Goal: Task Accomplishment & Management: Use online tool/utility

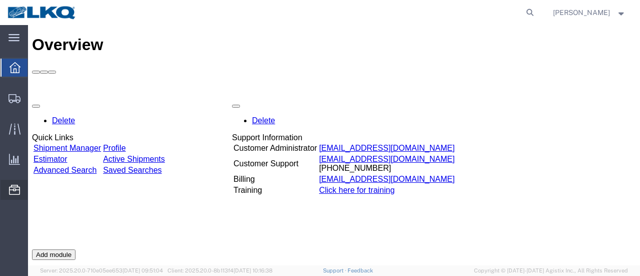
click at [0, 0] on span "Location Appointment" at bounding box center [0, 0] width 0 height 0
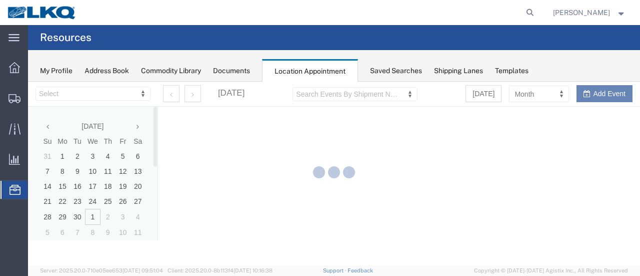
select select "28712"
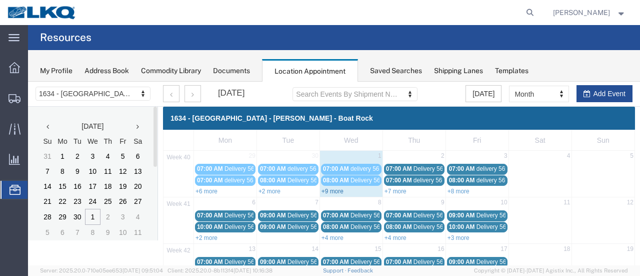
click at [328, 192] on link "+9 more" at bounding box center [333, 191] width 22 height 7
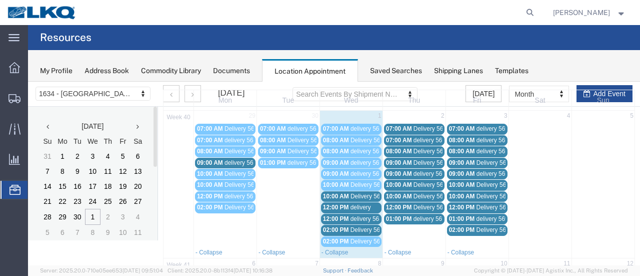
scroll to position [50, 0]
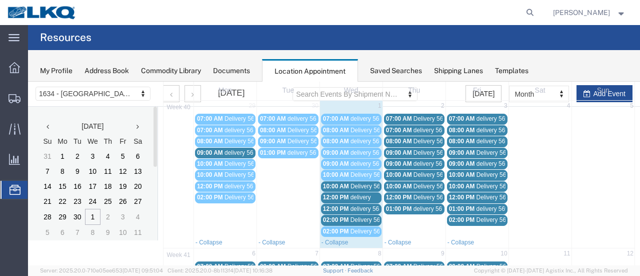
click at [363, 186] on span "Delivery 56607095" at bounding box center [376, 186] width 50 height 7
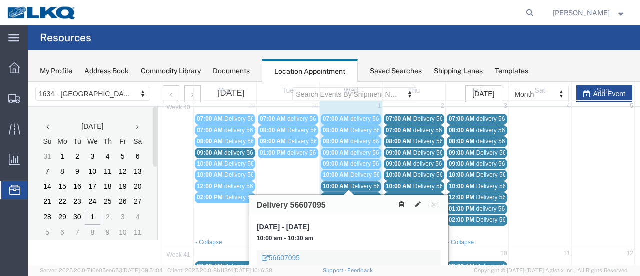
click at [434, 203] on icon at bounding box center [435, 204] width 6 height 6
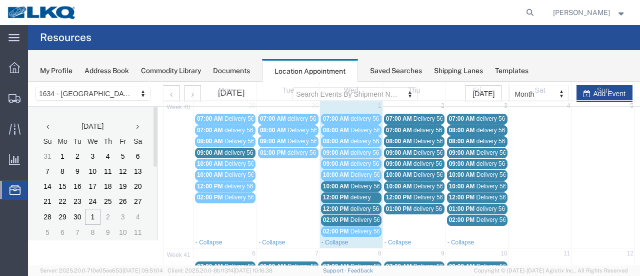
click at [364, 196] on span "delivery" at bounding box center [361, 197] width 21 height 7
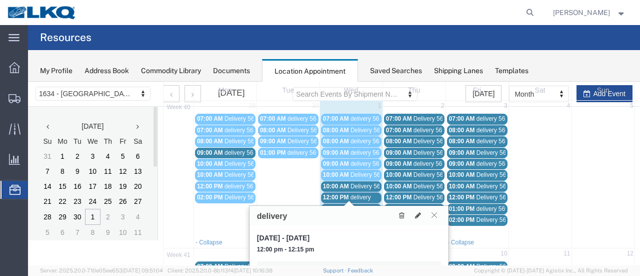
click at [434, 214] on icon at bounding box center [435, 215] width 6 height 6
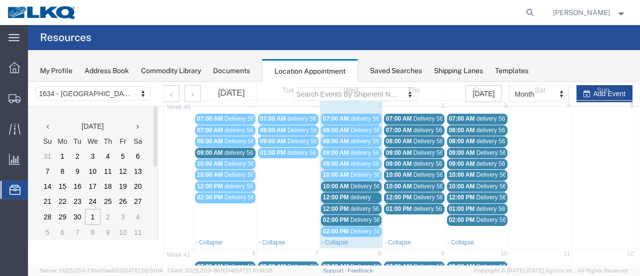
click at [363, 206] on span "delivery 56895051" at bounding box center [375, 208] width 49 height 7
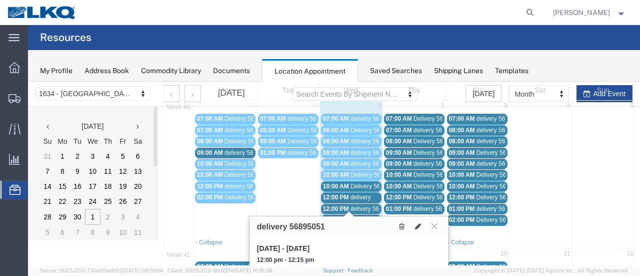
click at [420, 224] on icon at bounding box center [418, 226] width 6 height 7
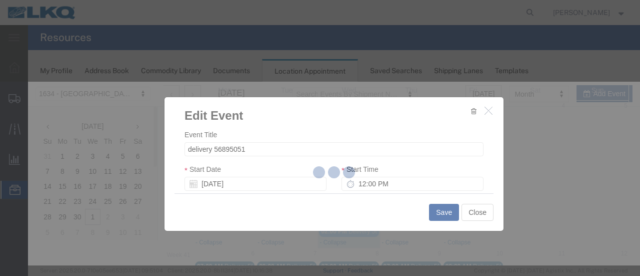
select select
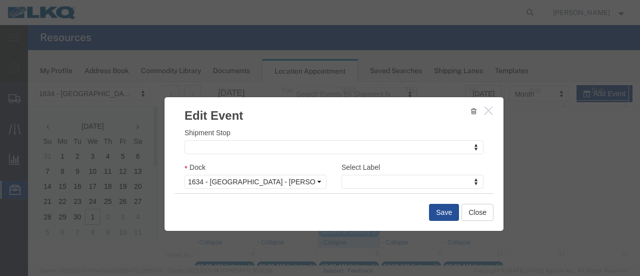
scroll to position [150, 0]
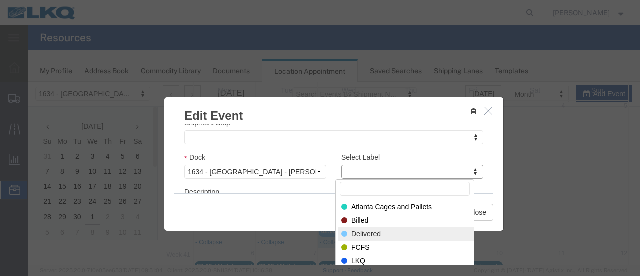
select select "40"
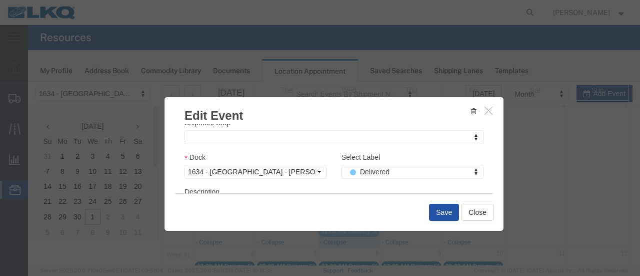
click at [442, 212] on button "Save" at bounding box center [444, 212] width 30 height 17
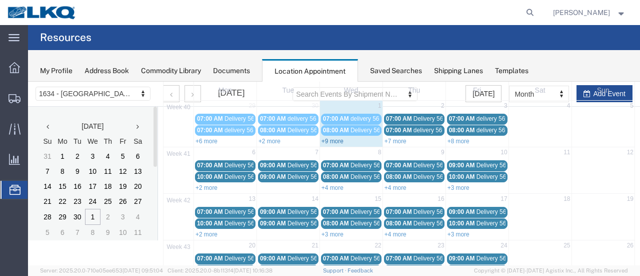
click at [325, 138] on link "+9 more" at bounding box center [333, 141] width 22 height 7
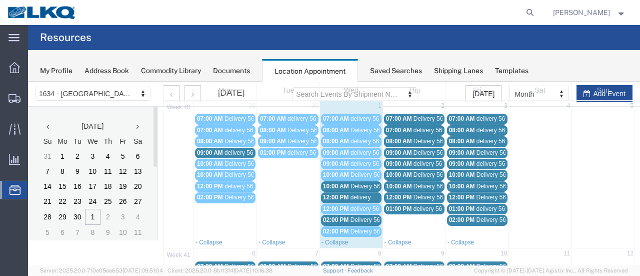
click at [369, 194] on span "delivery" at bounding box center [361, 197] width 21 height 7
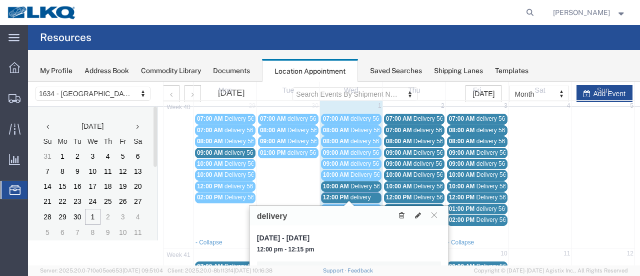
click at [402, 214] on icon at bounding box center [402, 215] width 6 height 7
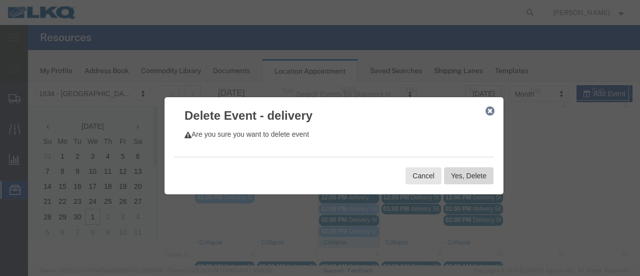
click at [471, 174] on button "Yes, Delete" at bounding box center [469, 175] width 50 height 17
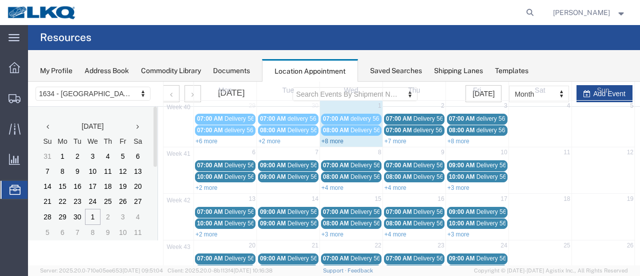
click at [330, 142] on link "+8 more" at bounding box center [333, 141] width 22 height 7
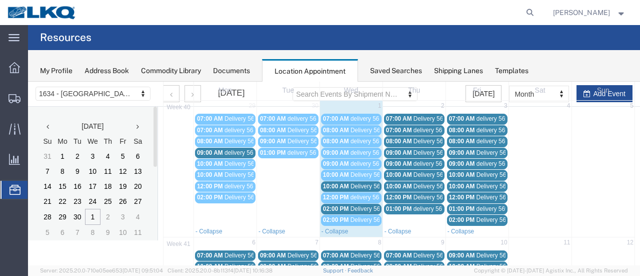
click at [354, 108] on td "1" at bounding box center [351, 107] width 63 height 12
select select "1"
select select
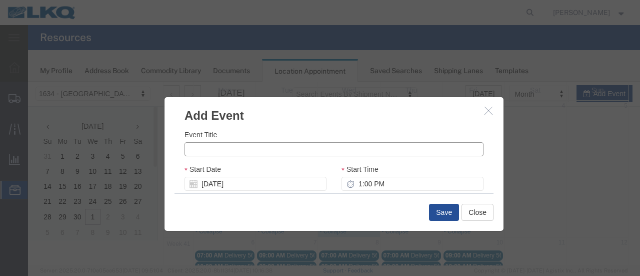
click at [324, 150] on input "Event Title" at bounding box center [334, 149] width 299 height 14
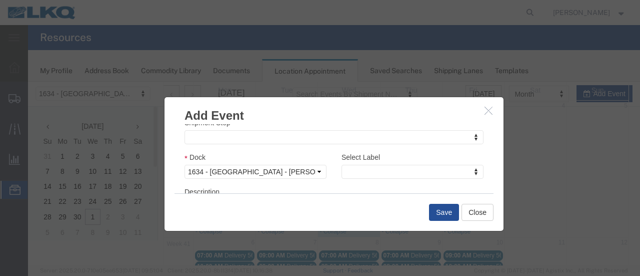
type input "56965127"
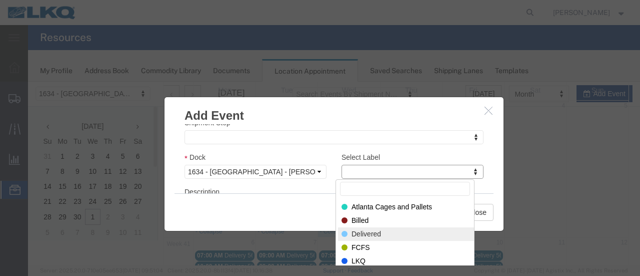
select select "40"
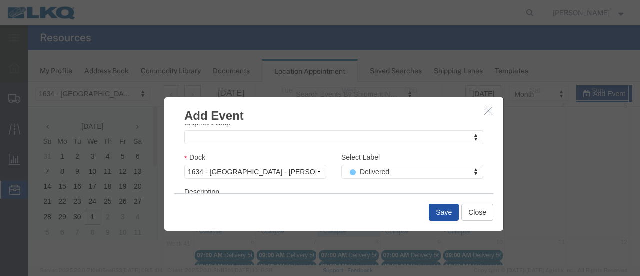
click at [446, 206] on button "Save" at bounding box center [444, 212] width 30 height 17
